Goal: Complete application form

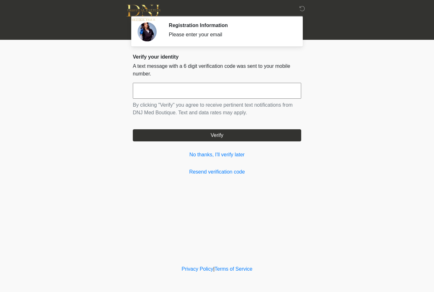
click at [235, 148] on div "Verify your identity A text message with a 6 digit verification code was sent t…" at bounding box center [217, 115] width 168 height 122
click at [233, 157] on link "No thanks, I'll verify later" at bounding box center [217, 155] width 168 height 8
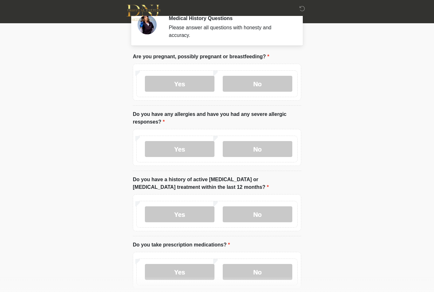
scroll to position [7, 0]
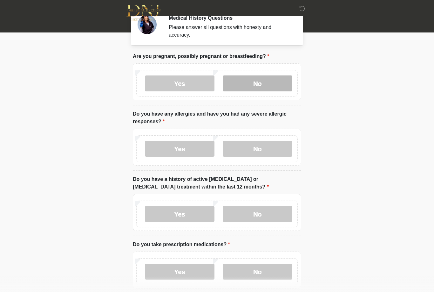
click at [258, 79] on label "No" at bounding box center [258, 83] width 70 height 16
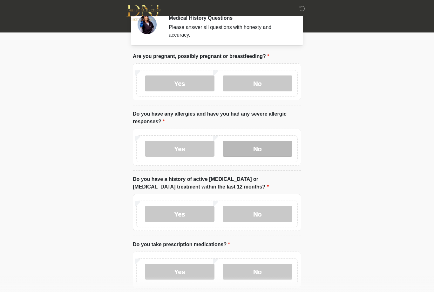
click at [260, 141] on label "No" at bounding box center [258, 149] width 70 height 16
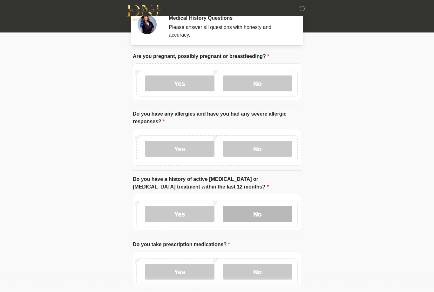
click at [263, 208] on label "No" at bounding box center [258, 214] width 70 height 16
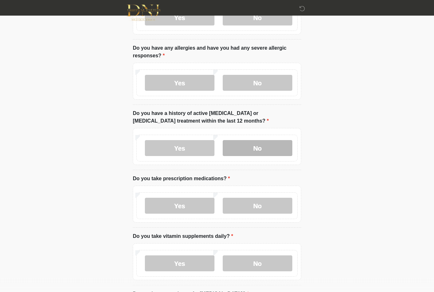
scroll to position [73, 0]
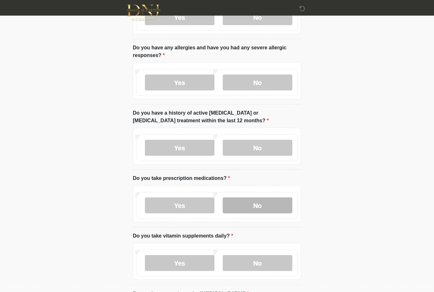
click at [275, 202] on label "No" at bounding box center [258, 205] width 70 height 16
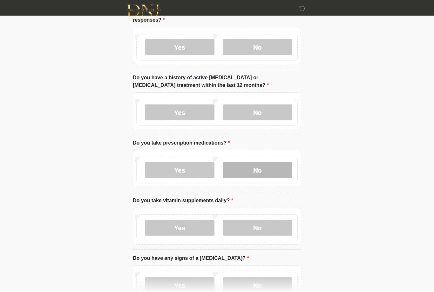
scroll to position [113, 0]
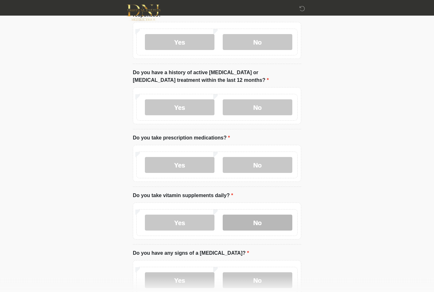
click at [258, 217] on label "No" at bounding box center [258, 223] width 70 height 16
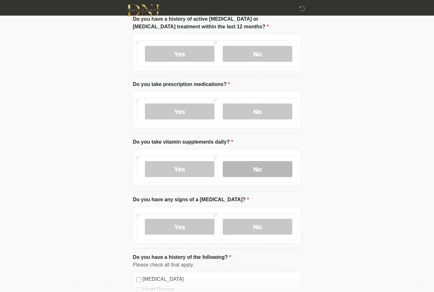
scroll to position [169, 0]
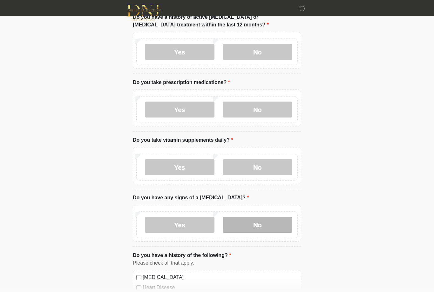
click at [277, 223] on label "No" at bounding box center [258, 224] width 70 height 16
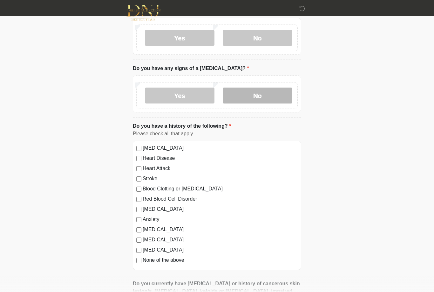
scroll to position [299, 0]
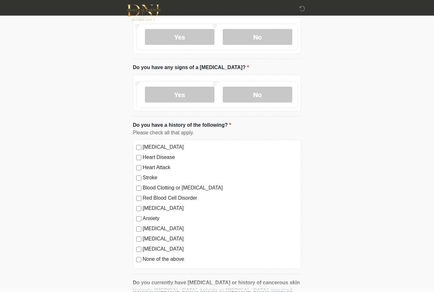
click at [178, 256] on label "None of the above" at bounding box center [220, 259] width 155 height 8
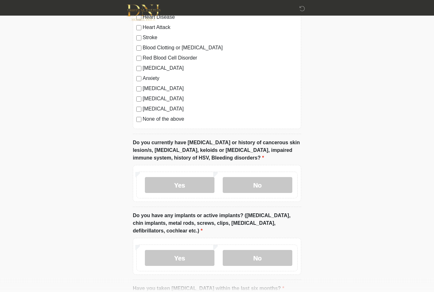
scroll to position [458, 0]
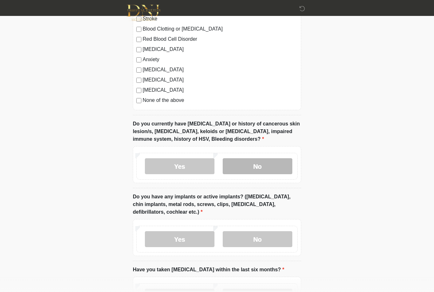
click at [274, 167] on label "No" at bounding box center [258, 166] width 70 height 16
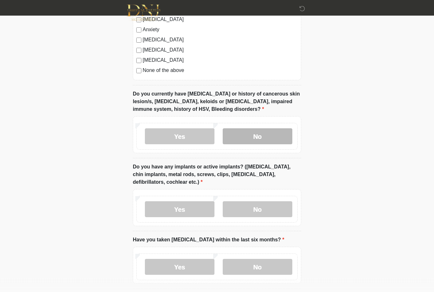
scroll to position [488, 0]
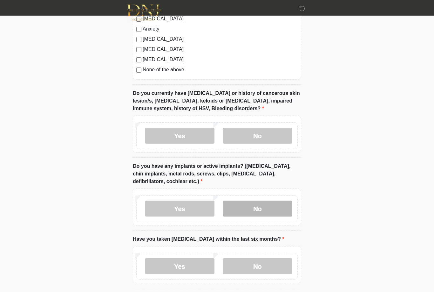
click at [266, 202] on label "No" at bounding box center [258, 209] width 70 height 16
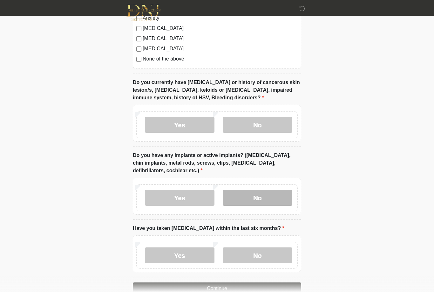
scroll to position [514, 0]
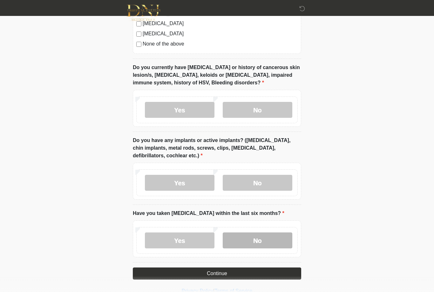
click at [278, 234] on label "No" at bounding box center [258, 240] width 70 height 16
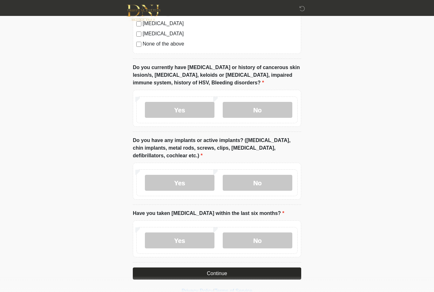
click at [271, 274] on button "Continue" at bounding box center [217, 273] width 168 height 12
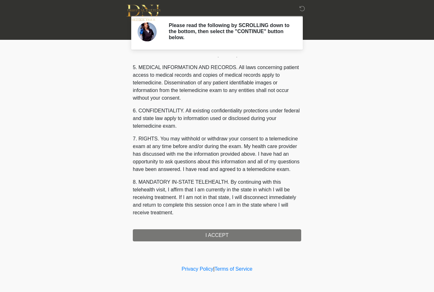
scroll to position [204, 0]
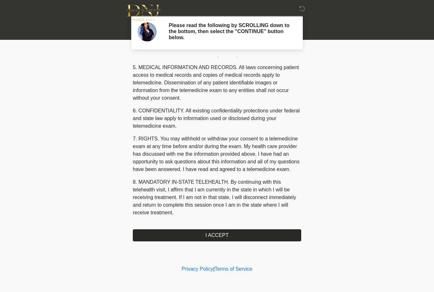
click at [248, 235] on button "I ACCEPT" at bounding box center [217, 235] width 168 height 12
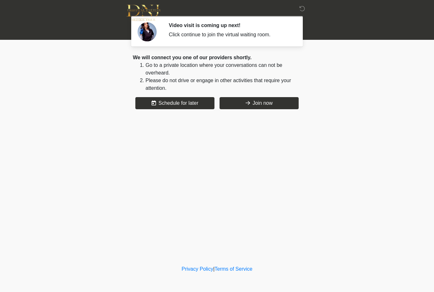
click at [270, 106] on button "Join now" at bounding box center [259, 103] width 79 height 12
